Goal: Task Accomplishment & Management: Use online tool/utility

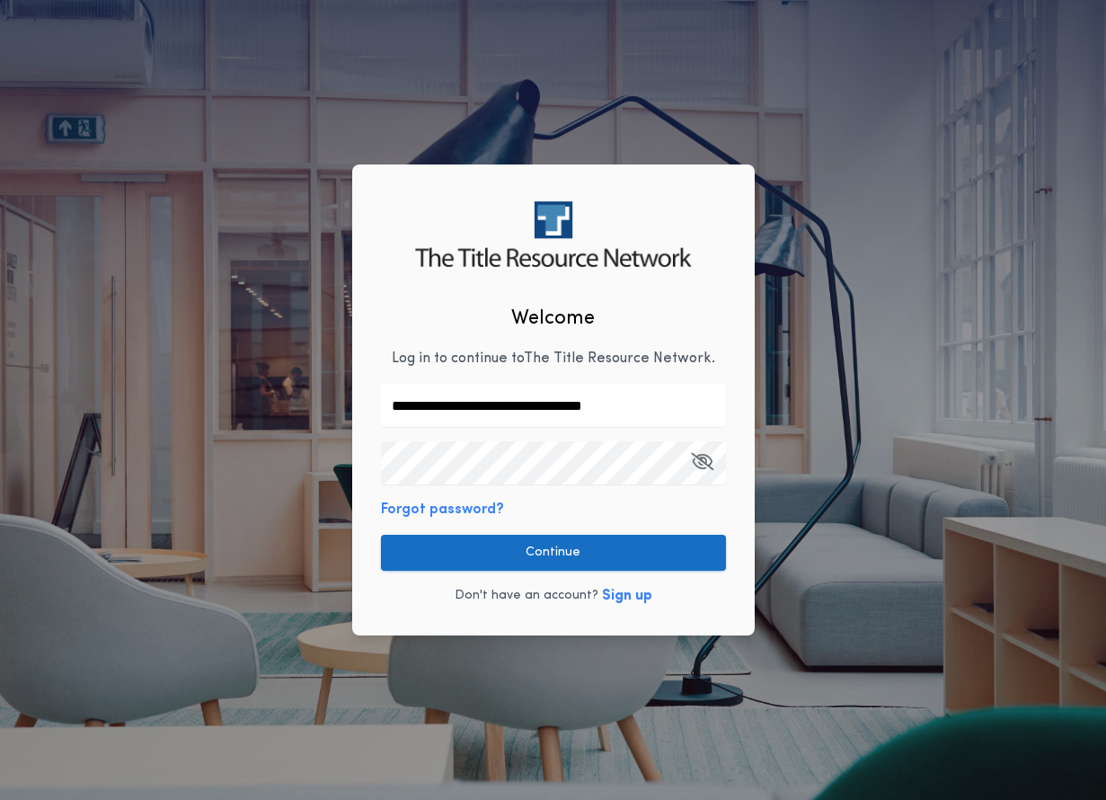
click at [615, 552] on button "Continue" at bounding box center [553, 553] width 345 height 36
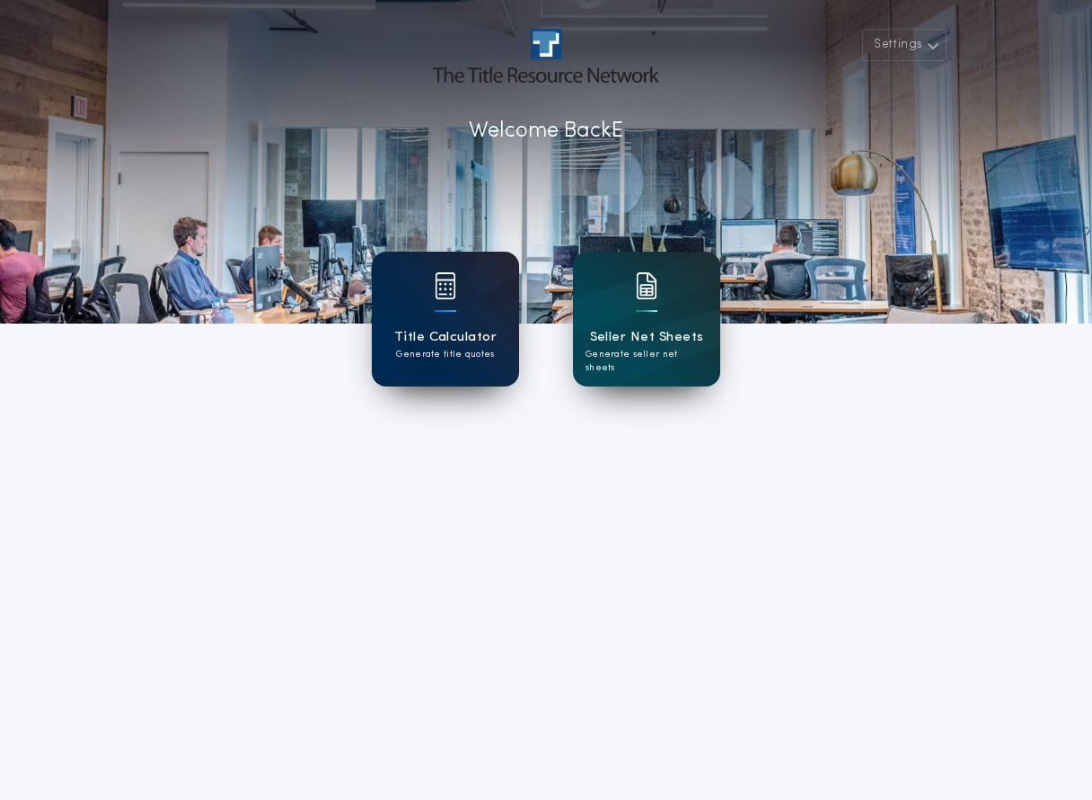
click at [440, 290] on img at bounding box center [446, 285] width 22 height 27
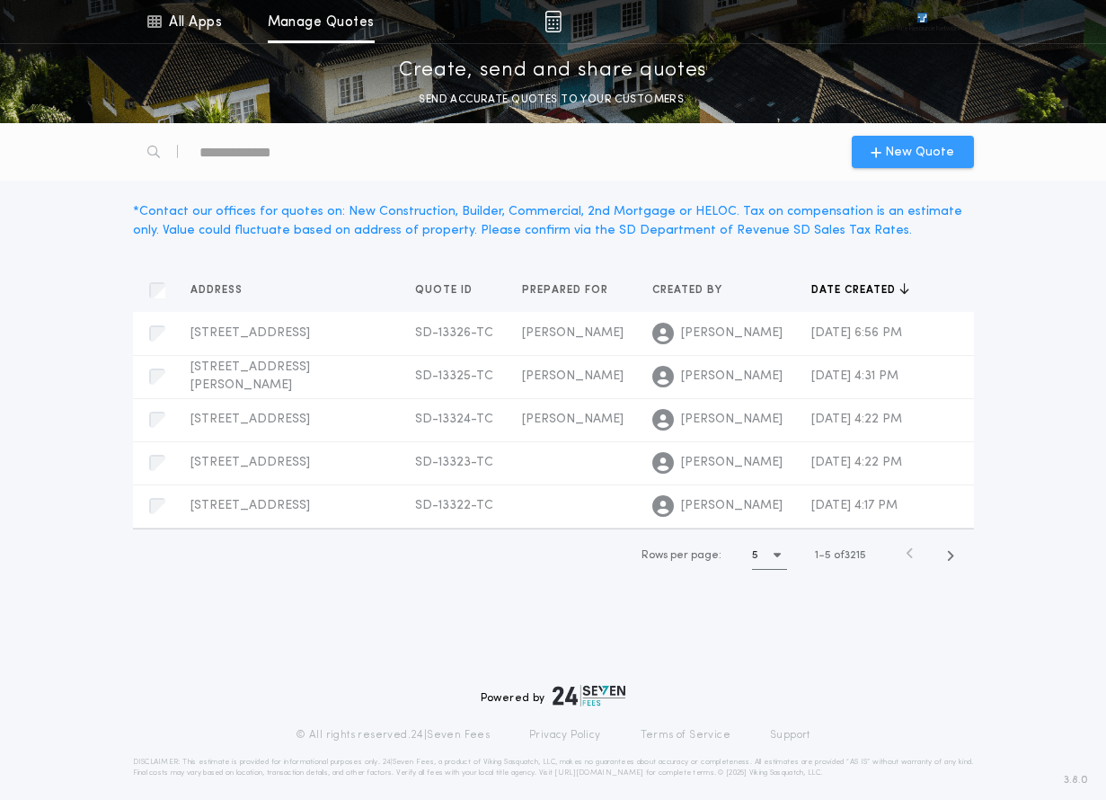
click at [902, 148] on span "New Quote" at bounding box center [919, 152] width 69 height 19
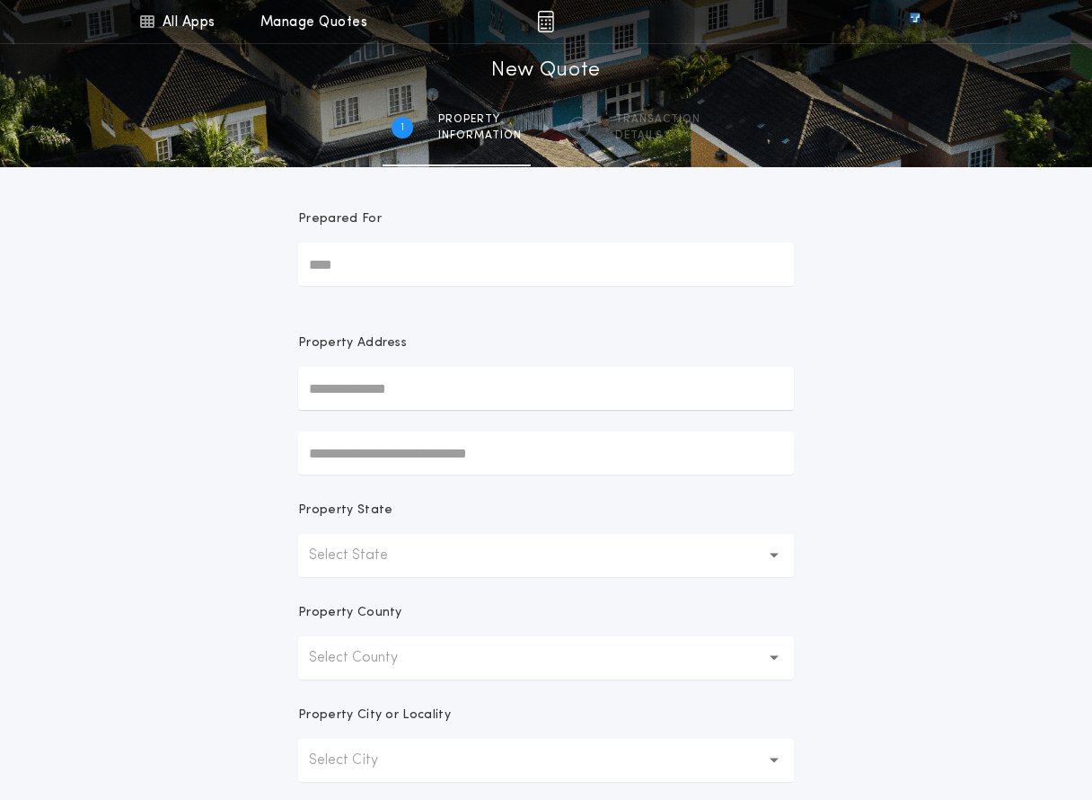
click at [377, 375] on input "text" at bounding box center [546, 388] width 496 height 43
click at [422, 429] on button "[STREET_ADDRESS]" at bounding box center [546, 424] width 496 height 27
type input "**********"
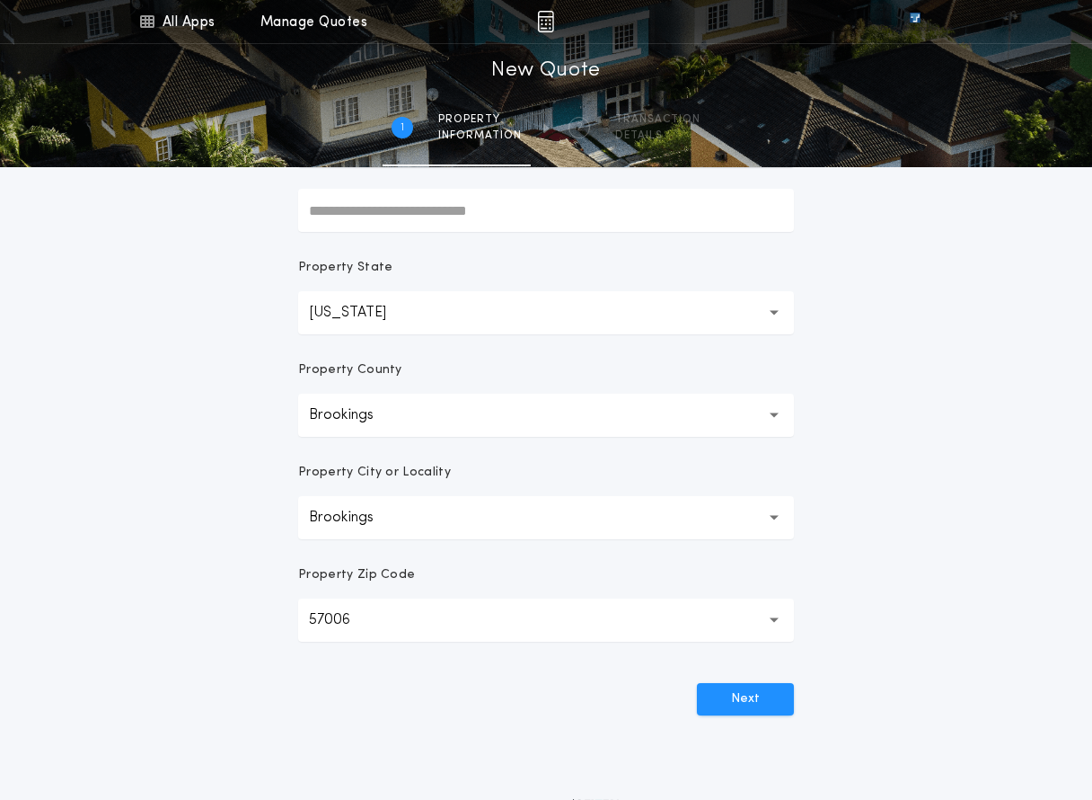
scroll to position [270, 0]
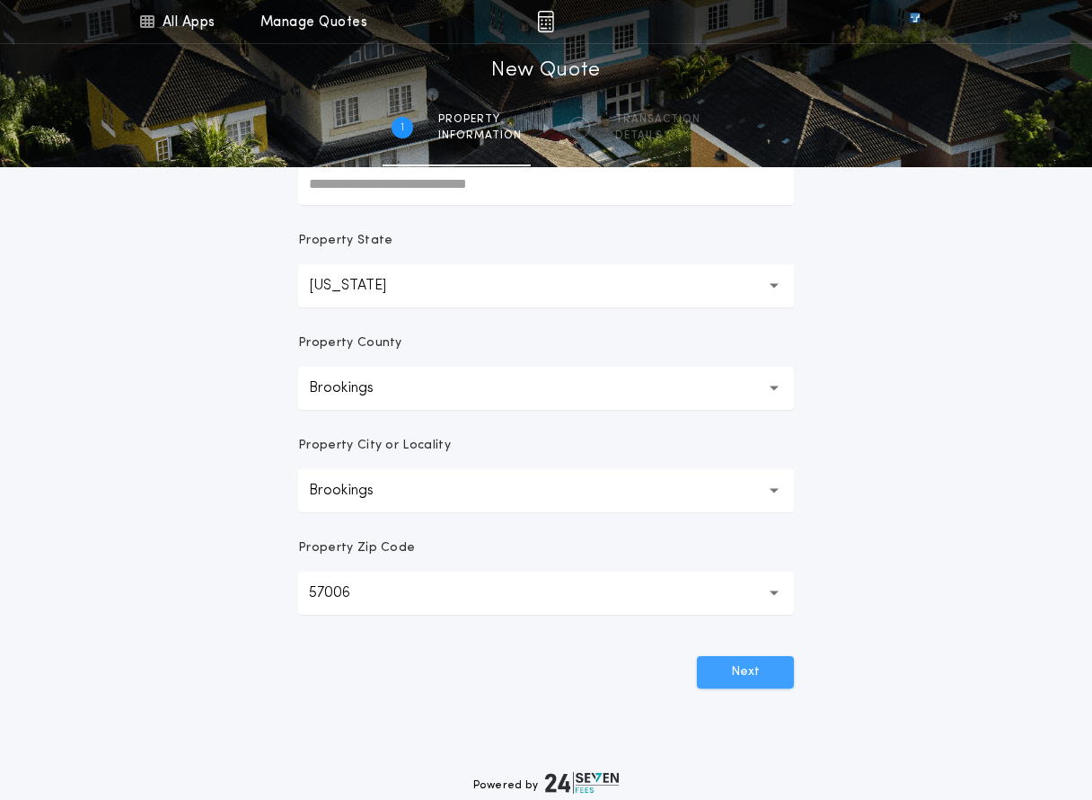
click at [719, 660] on button "Next" at bounding box center [745, 672] width 97 height 32
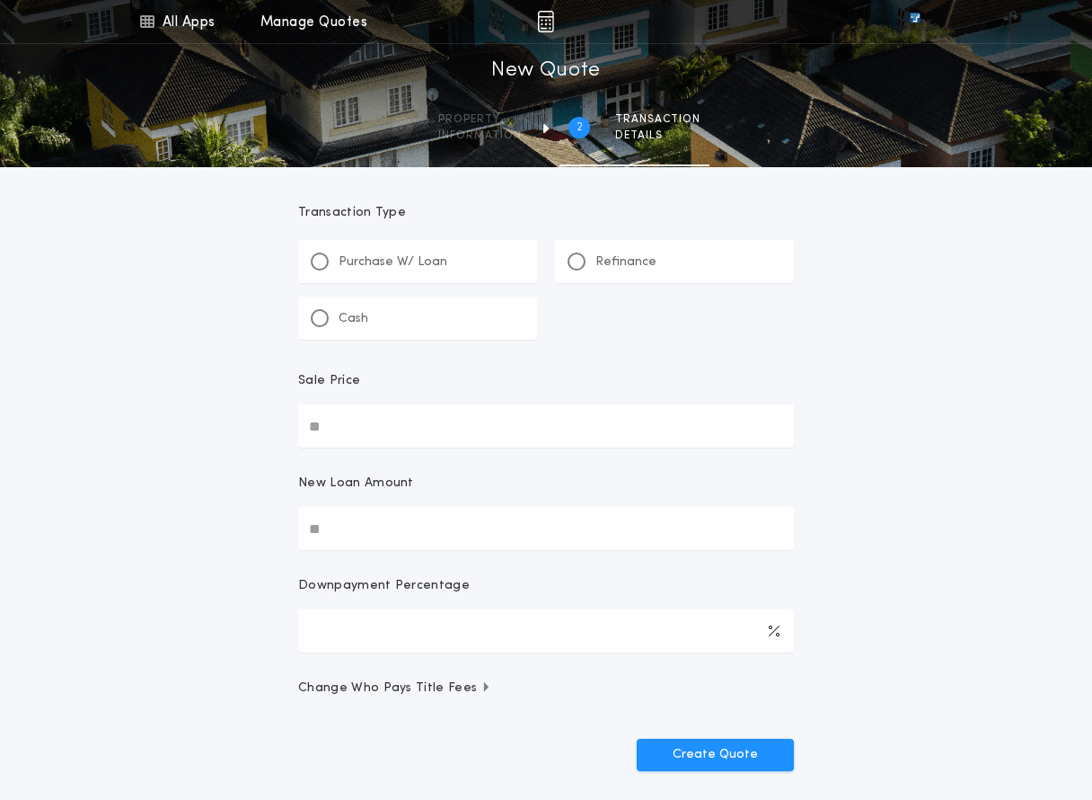
scroll to position [0, 0]
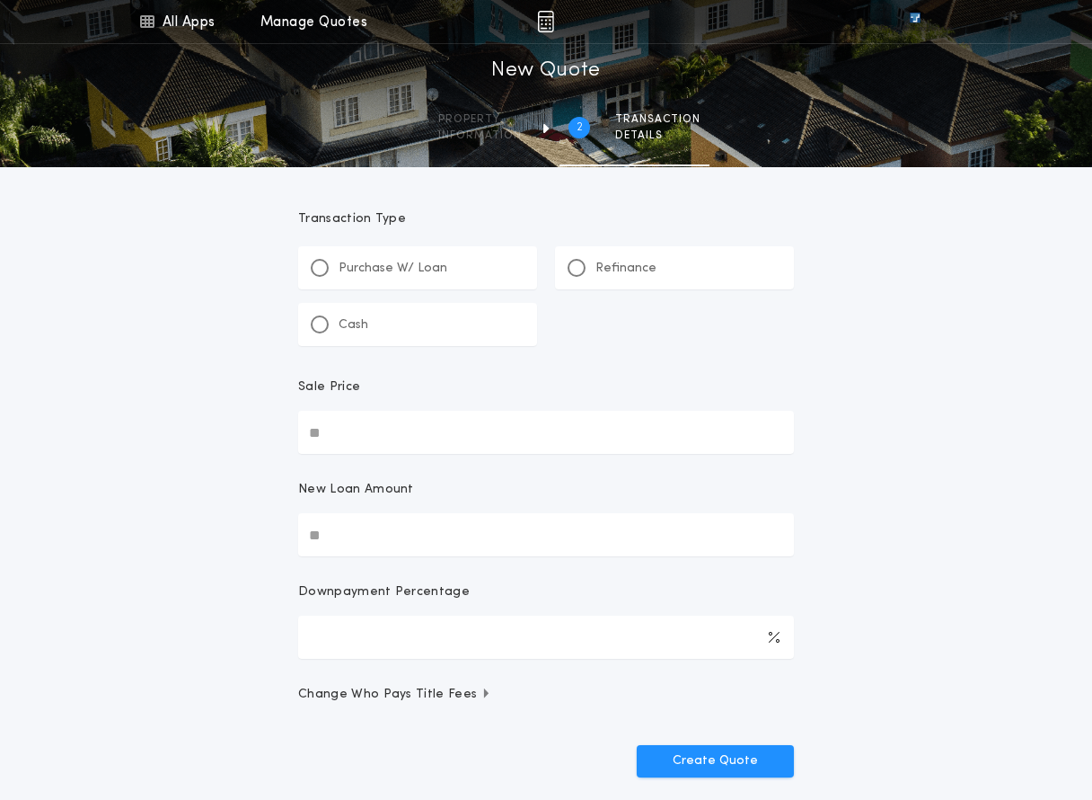
click at [587, 262] on div "Refinance" at bounding box center [612, 268] width 89 height 19
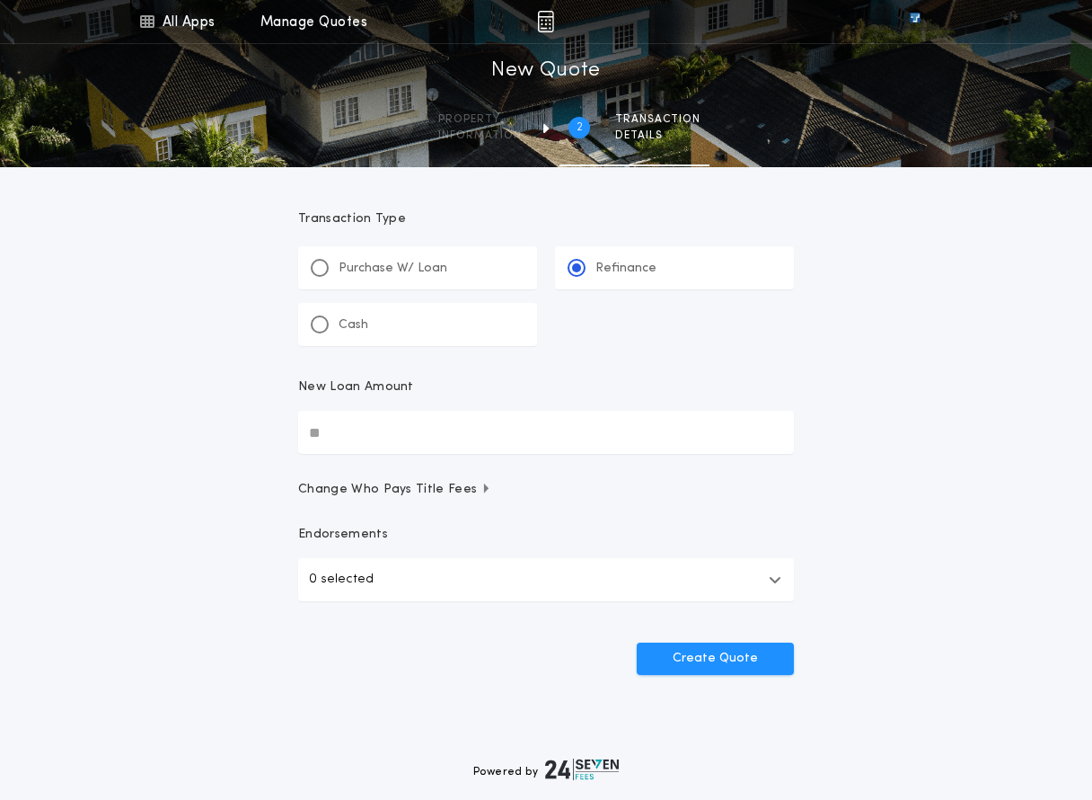
click at [345, 435] on input "New Loan Amount" at bounding box center [546, 432] width 496 height 43
type input "********"
click at [721, 668] on button "Create Quote" at bounding box center [715, 658] width 157 height 32
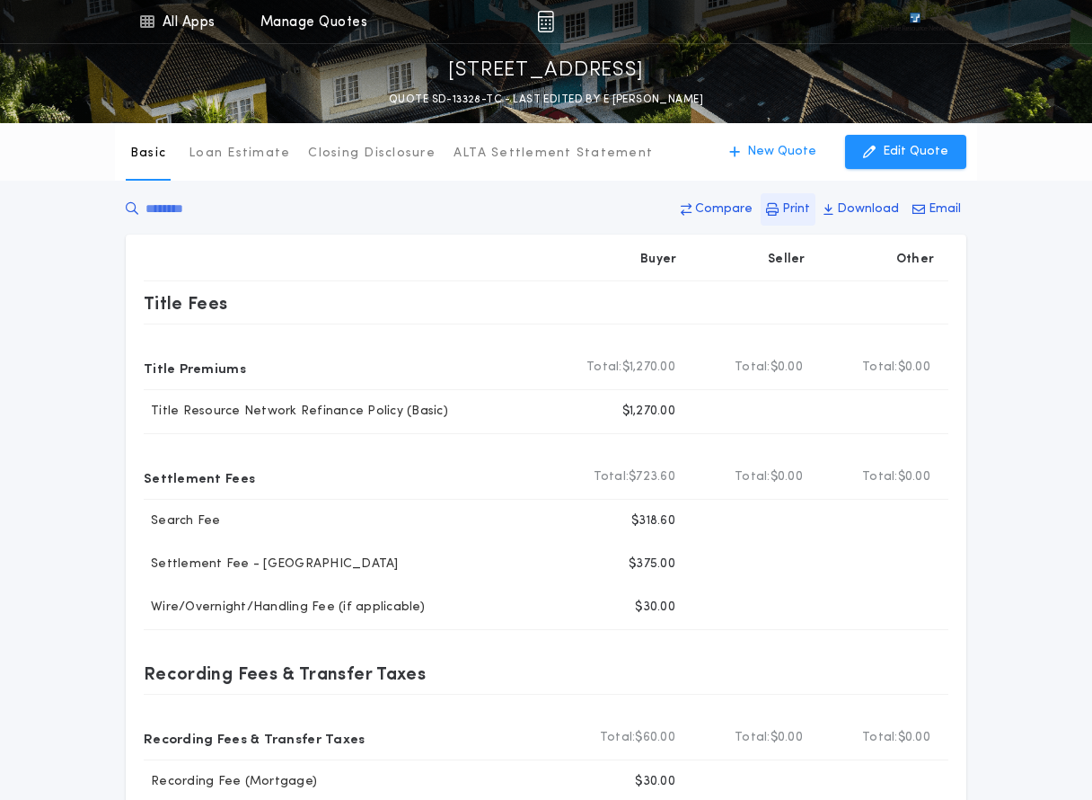
click at [798, 221] on button "Print" at bounding box center [788, 209] width 55 height 32
